Goal: Task Accomplishment & Management: Manage account settings

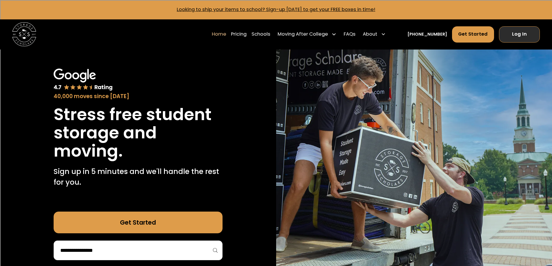
click at [522, 31] on link "Log In" at bounding box center [519, 34] width 41 height 16
click at [517, 31] on link "Log In" at bounding box center [519, 34] width 41 height 16
click at [528, 34] on link "Log In" at bounding box center [519, 34] width 41 height 16
